Goal: Task Accomplishment & Management: Use online tool/utility

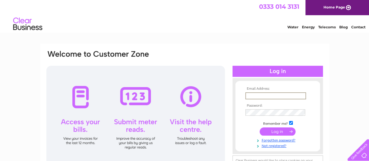
click at [252, 95] on input "text" at bounding box center [275, 95] width 61 height 7
type input "fiona.fraser11@btconnect.com"
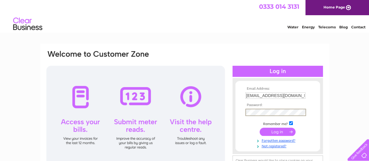
click at [280, 131] on input "submit" at bounding box center [278, 132] width 36 height 8
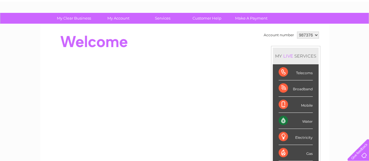
scroll to position [35, 0]
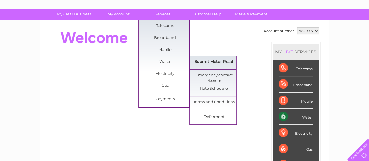
click at [205, 62] on link "Submit Meter Read" at bounding box center [214, 62] width 48 height 12
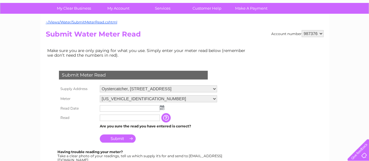
scroll to position [47, 0]
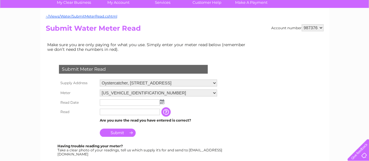
click at [162, 102] on img at bounding box center [162, 101] width 4 height 5
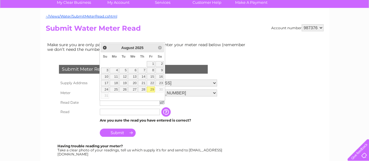
click at [152, 89] on link "29" at bounding box center [151, 89] width 8 height 6
type input "2025/08/29"
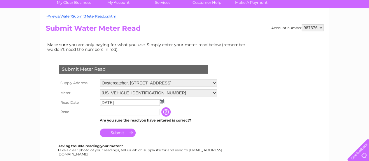
click at [106, 111] on input "text" at bounding box center [130, 112] width 60 height 6
type input "00367"
click at [118, 133] on input "Submit" at bounding box center [118, 133] width 36 height 8
